Goal: Task Accomplishment & Management: Complete application form

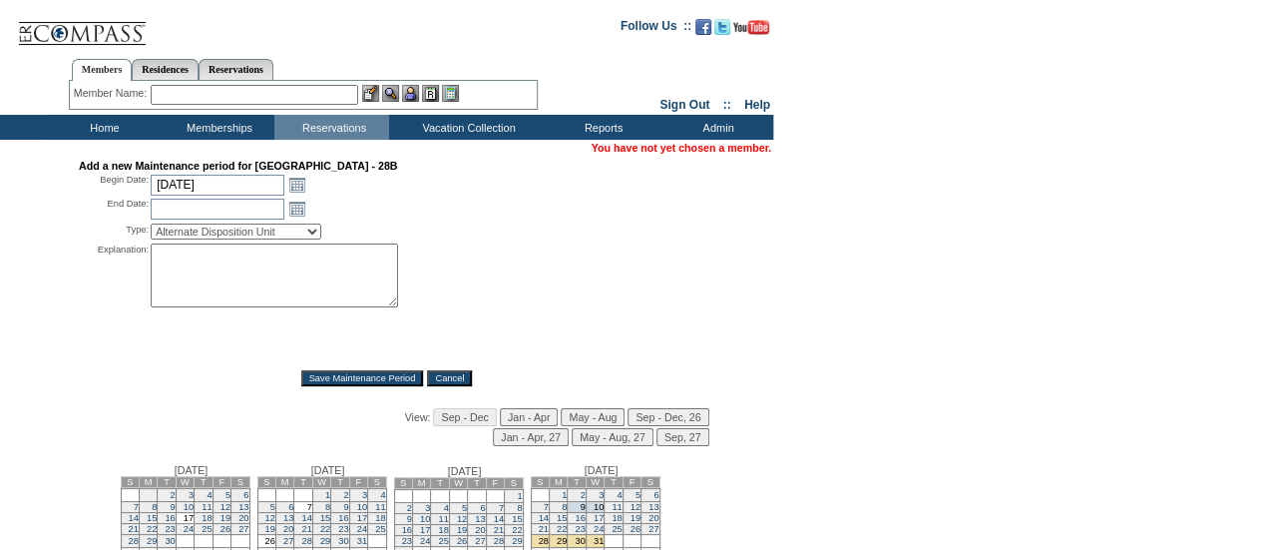
click at [206, 233] on select "Alternate Disposition Unit Business Hold Disposition Exclusive Alliance Partner…" at bounding box center [236, 232] width 171 height 16
drag, startPoint x: 210, startPoint y: 262, endPoint x: 222, endPoint y: 277, distance: 19.2
click at [210, 262] on textarea at bounding box center [274, 275] width 247 height 64
type textarea "Contractual owner use block - DH"
click at [231, 181] on input "[DATE]" at bounding box center [218, 185] width 134 height 21
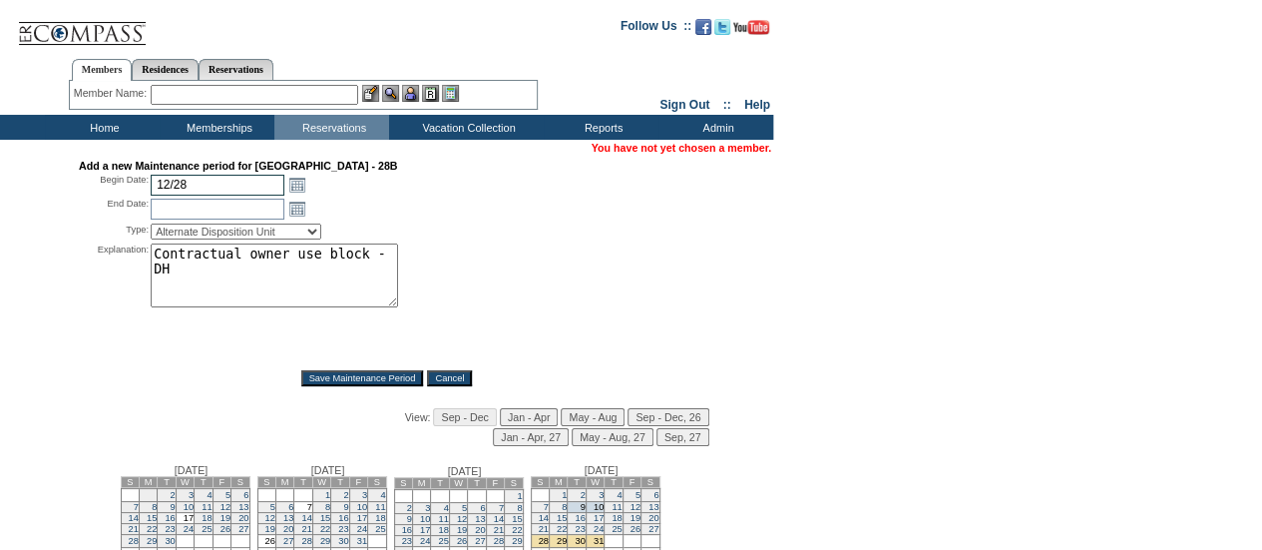
type input "12/28"
type input "[DATE]"
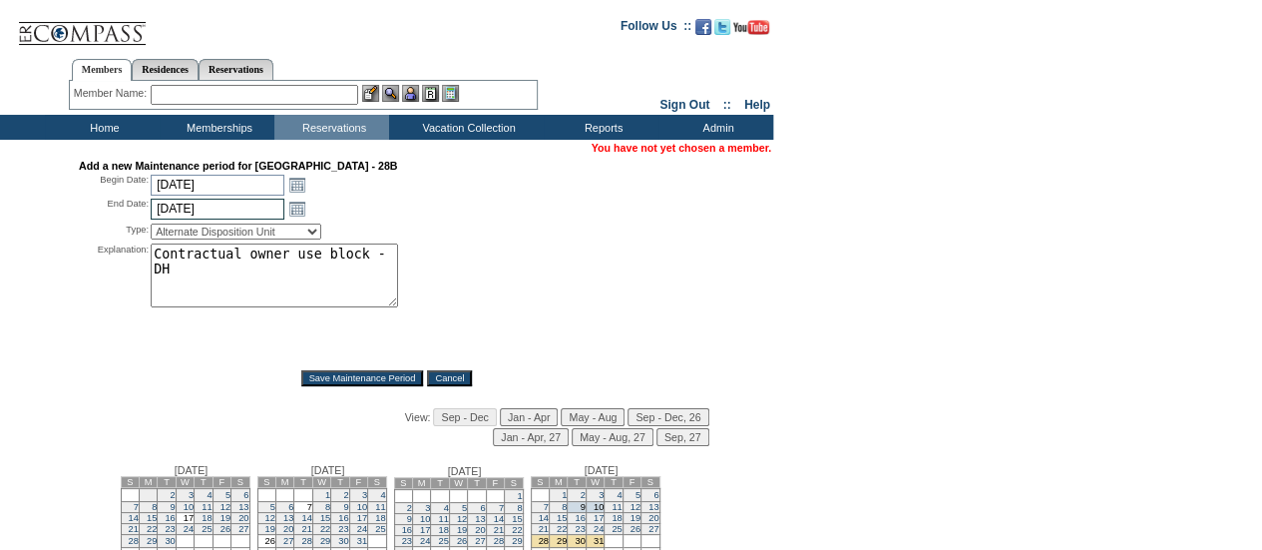
type input "[DATE]"
select select "PropMaintLeaseBlackout"
click at [780, 277] on form "Follow Us ::" at bounding box center [627, 354] width 1255 height 699
click at [330, 379] on input "Save Maintenance Period" at bounding box center [362, 378] width 123 height 16
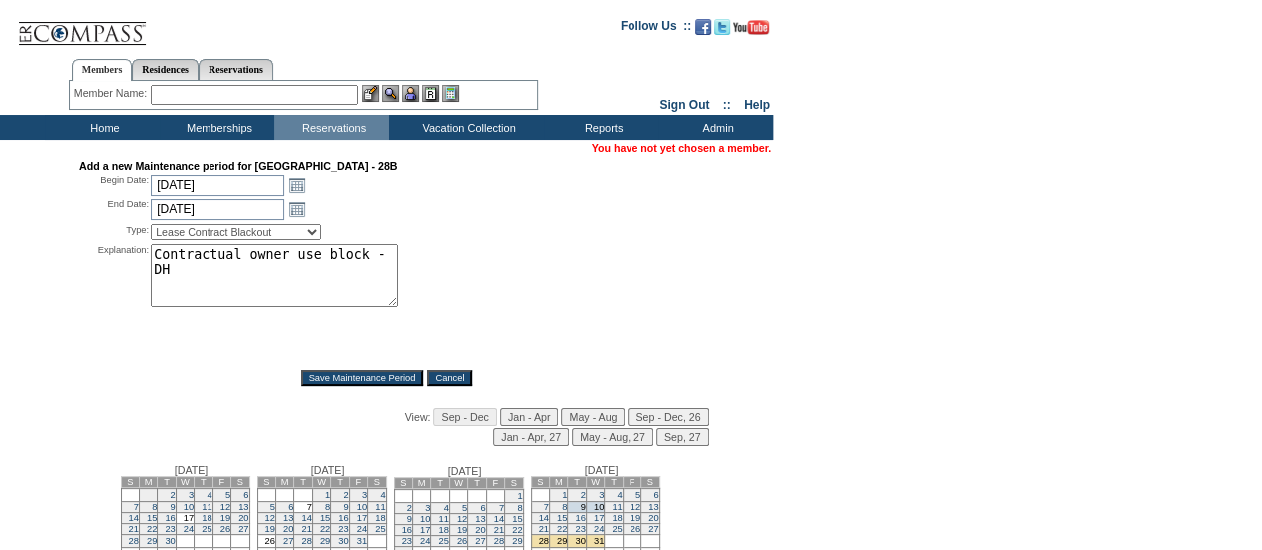
click at [330, 379] on input "Save Maintenance Period" at bounding box center [362, 378] width 123 height 16
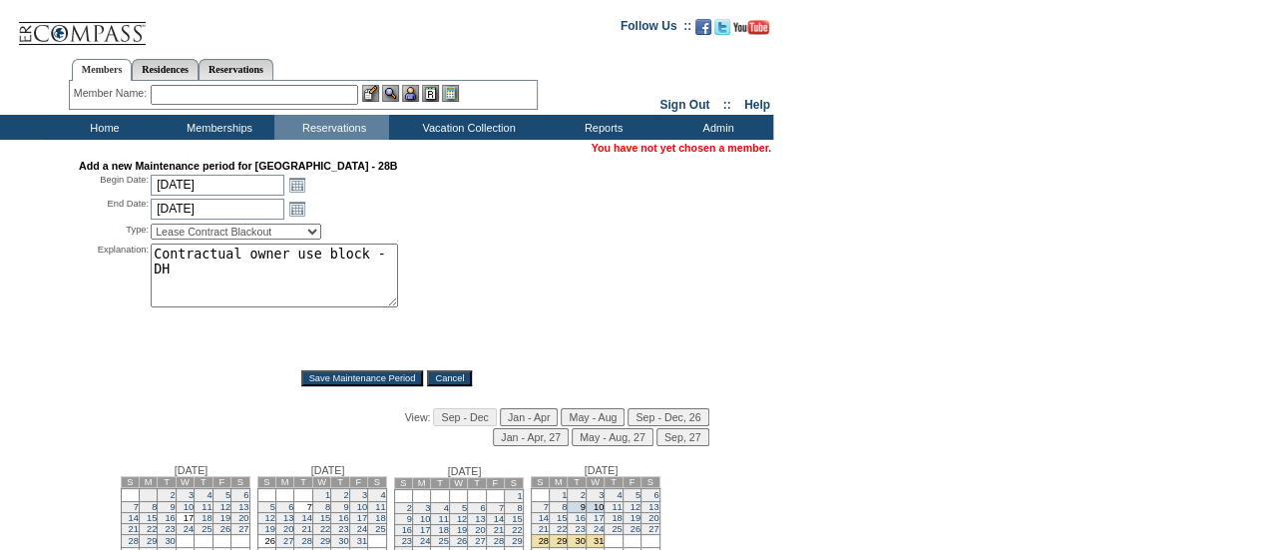
click at [330, 379] on input "Save Maintenance Period" at bounding box center [362, 378] width 123 height 16
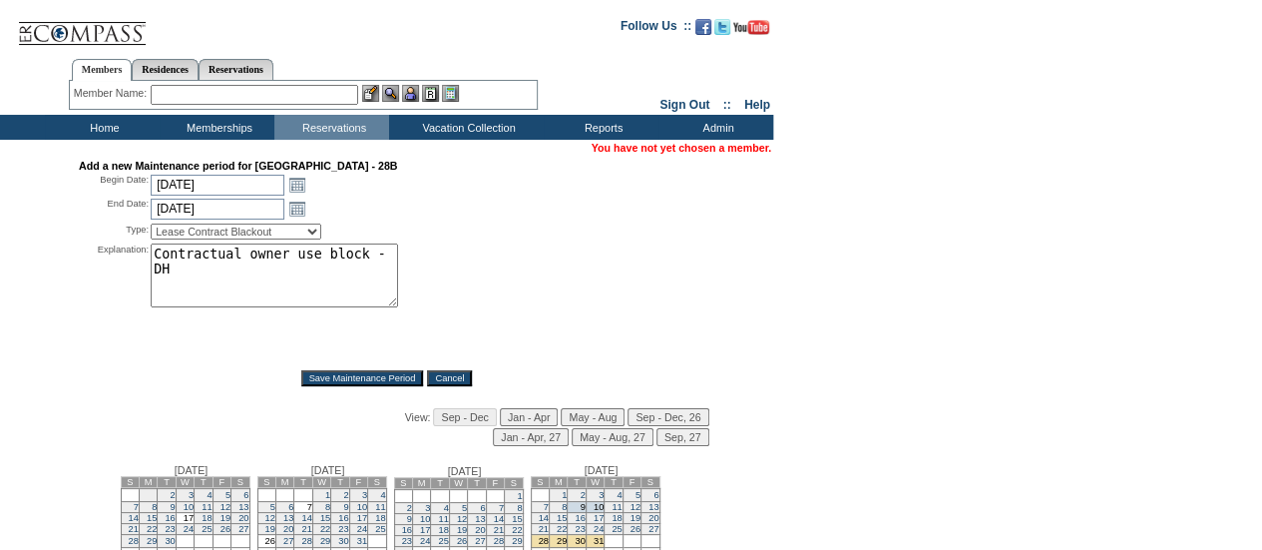
click at [330, 379] on input "Save Maintenance Period" at bounding box center [362, 378] width 123 height 16
click at [754, 310] on div "Add a new Maintenance period for [GEOGRAPHIC_DATA] - 28B Begin Date: [DATE] [DA…" at bounding box center [386, 380] width 769 height 441
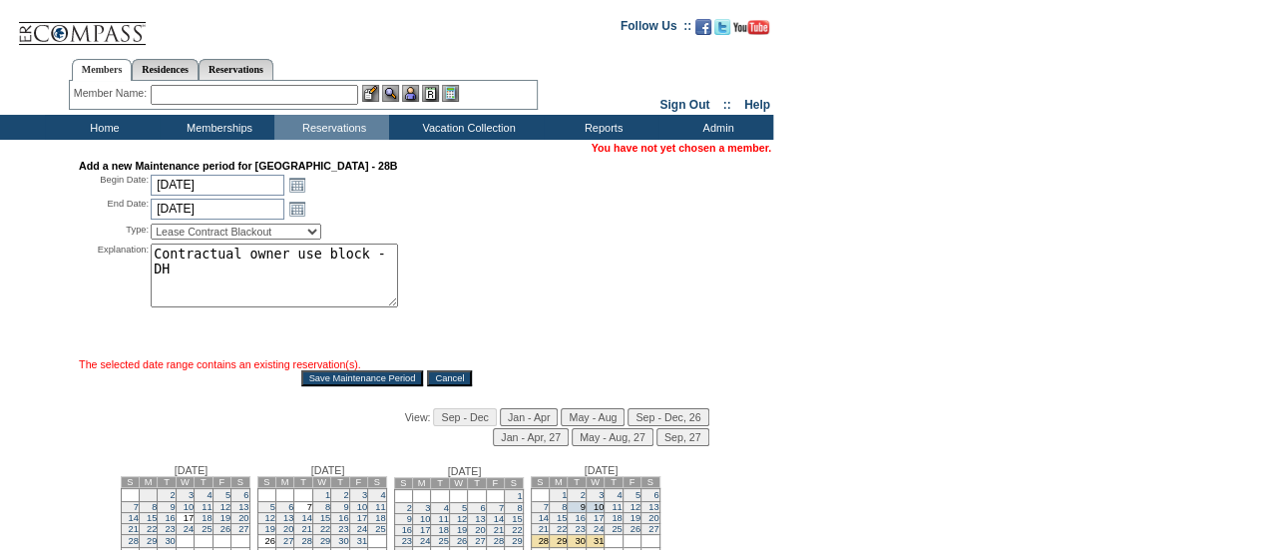
click at [1018, 304] on form "Follow Us ::" at bounding box center [627, 354] width 1255 height 699
